Goal: Task Accomplishment & Management: Manage account settings

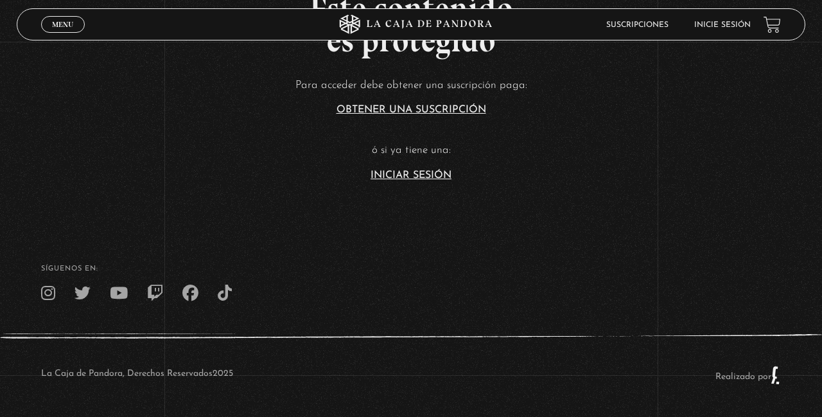
scroll to position [340, 0]
click at [419, 180] on link "Iniciar Sesión" at bounding box center [410, 175] width 81 height 10
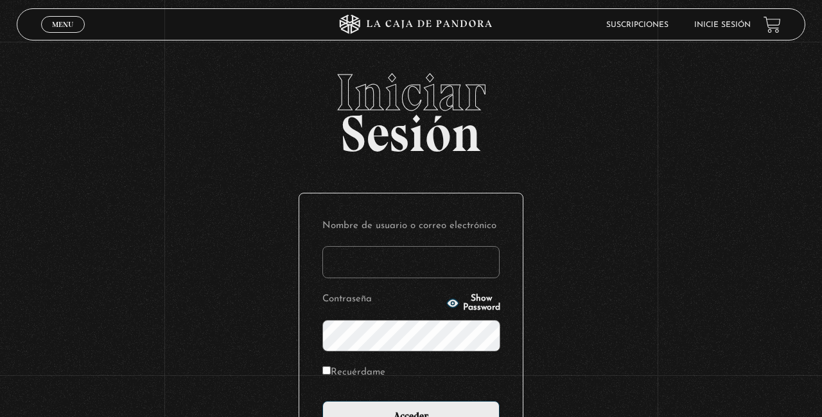
click at [370, 257] on input "Nombre de usuario o correo electrónico" at bounding box center [410, 262] width 177 height 32
type input "mramirez33"
click at [322, 401] on input "Acceder" at bounding box center [410, 417] width 177 height 32
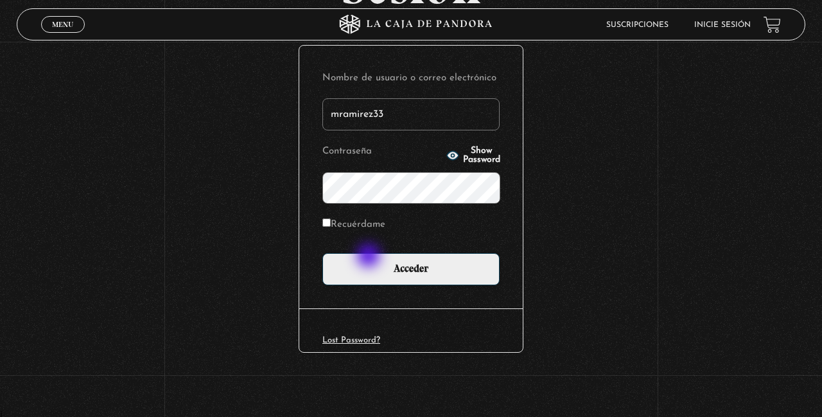
scroll to position [155, 0]
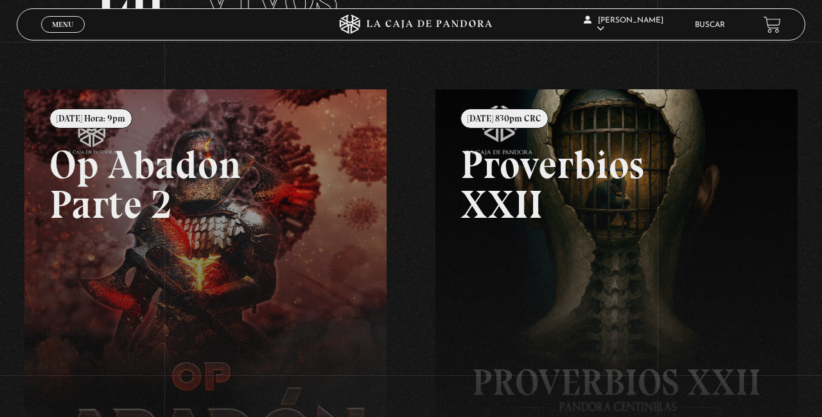
scroll to position [113, 0]
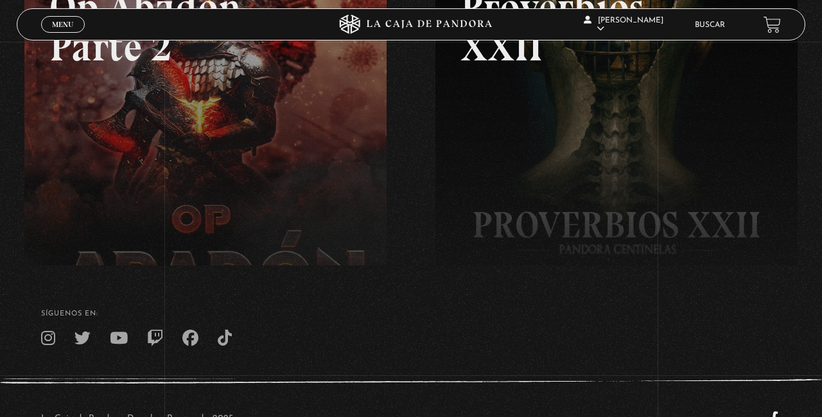
click at [433, 317] on h4 "SÍguenos en:" at bounding box center [411, 313] width 740 height 7
click at [434, 317] on h4 "SÍguenos en:" at bounding box center [411, 313] width 740 height 7
click at [433, 317] on h4 "SÍguenos en:" at bounding box center [411, 313] width 740 height 7
click at [434, 317] on h4 "SÍguenos en:" at bounding box center [411, 313] width 740 height 7
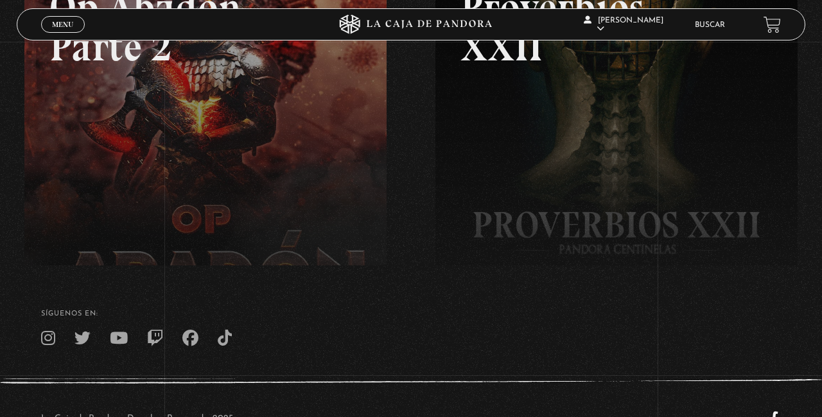
click at [425, 355] on footer "SÍguenos en: La Caja de Pandora, Derechos Reservados 2025 Realizado por" at bounding box center [411, 363] width 822 height 196
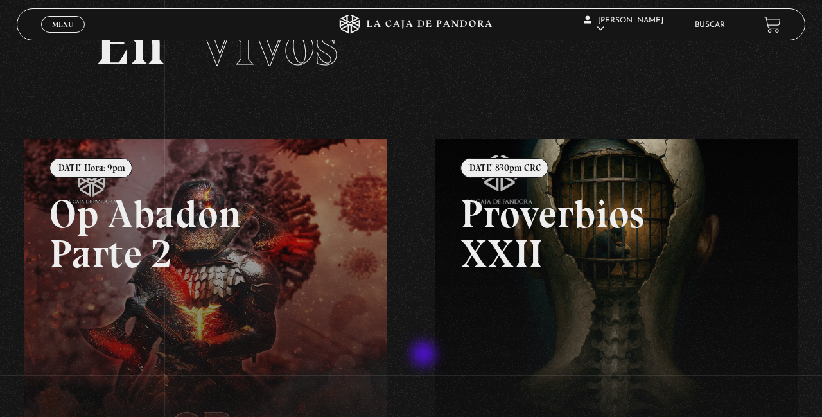
scroll to position [60, 0]
